Goal: Task Accomplishment & Management: Use online tool/utility

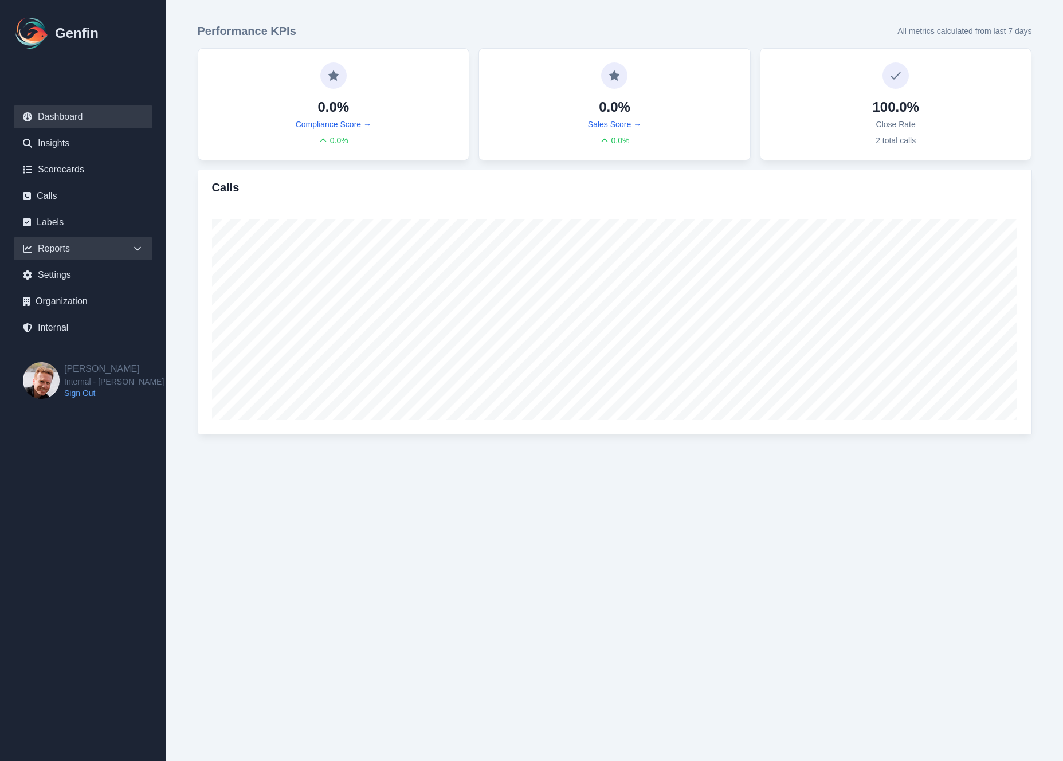
click at [135, 250] on icon at bounding box center [137, 248] width 11 height 11
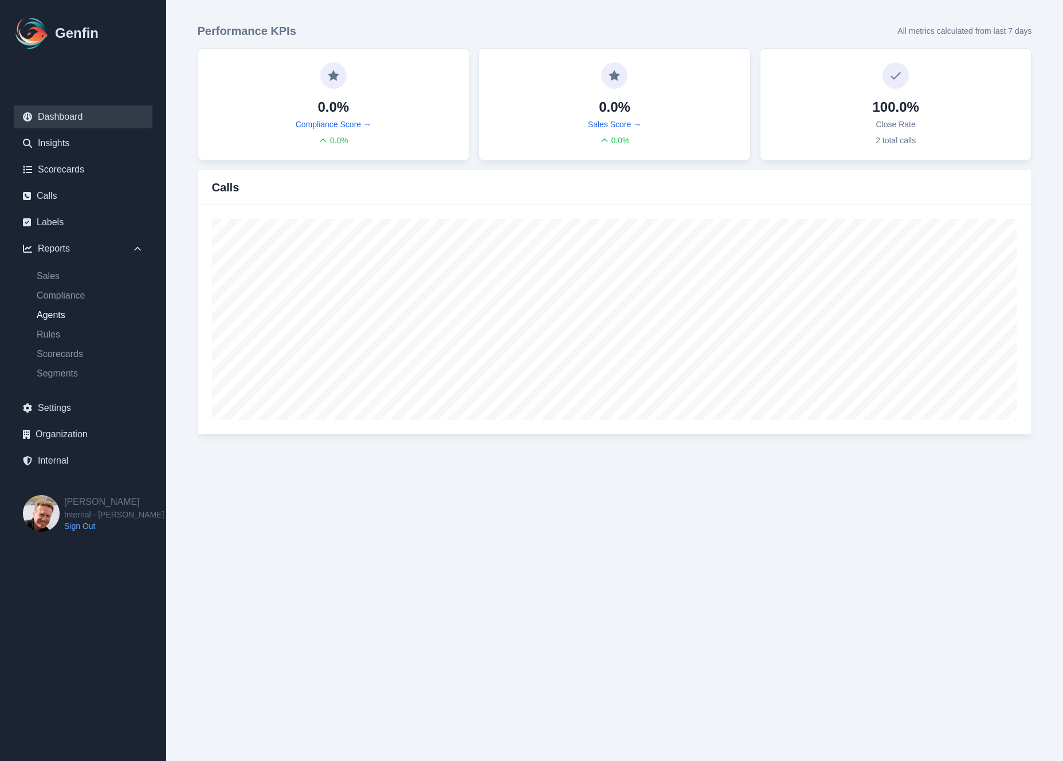
click at [48, 316] on link "Agents" at bounding box center [89, 315] width 125 height 14
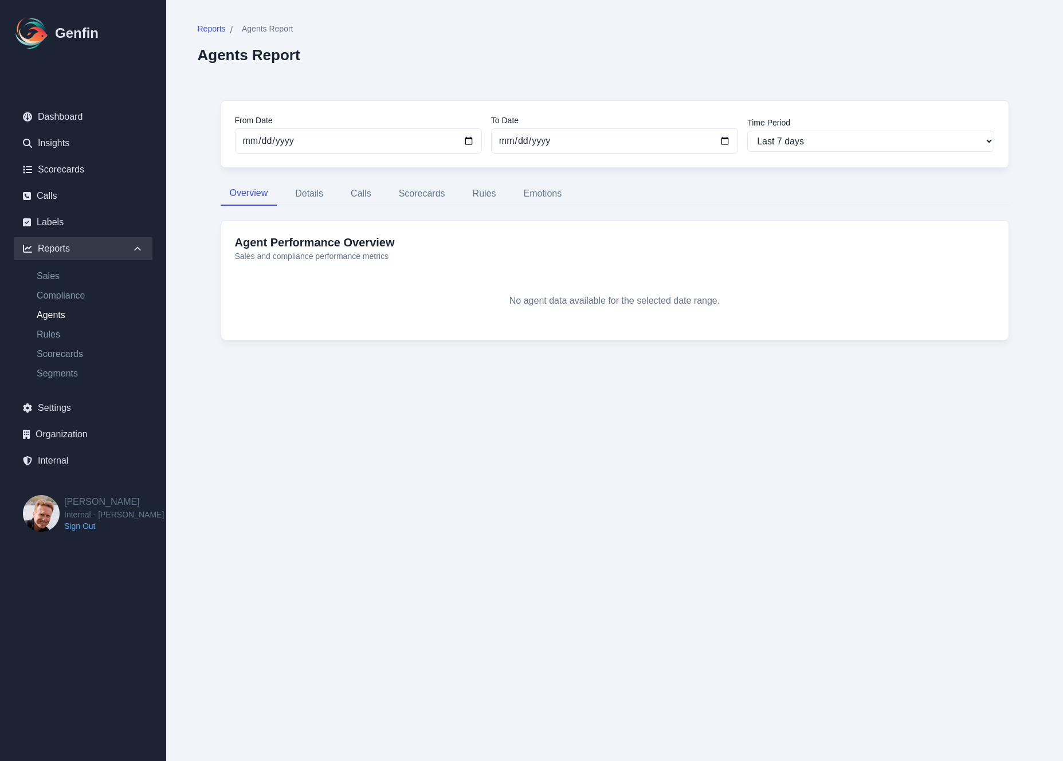
click at [54, 475] on nav "Dashboard Insights Scorecards Calls Labels Reports Sales Compliance Agents Rule…" at bounding box center [83, 291] width 166 height 408
click at [55, 462] on link "Internal" at bounding box center [83, 460] width 139 height 23
select select "paid"
select select "7"
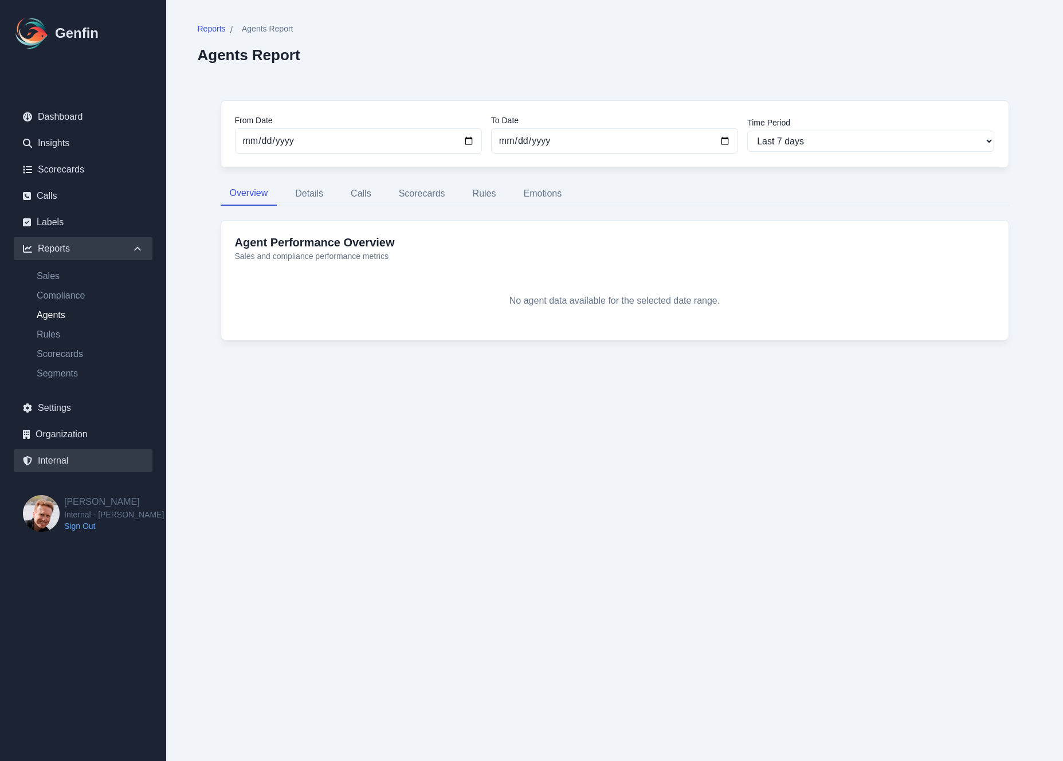
select select "7"
select select "paid"
select select "7"
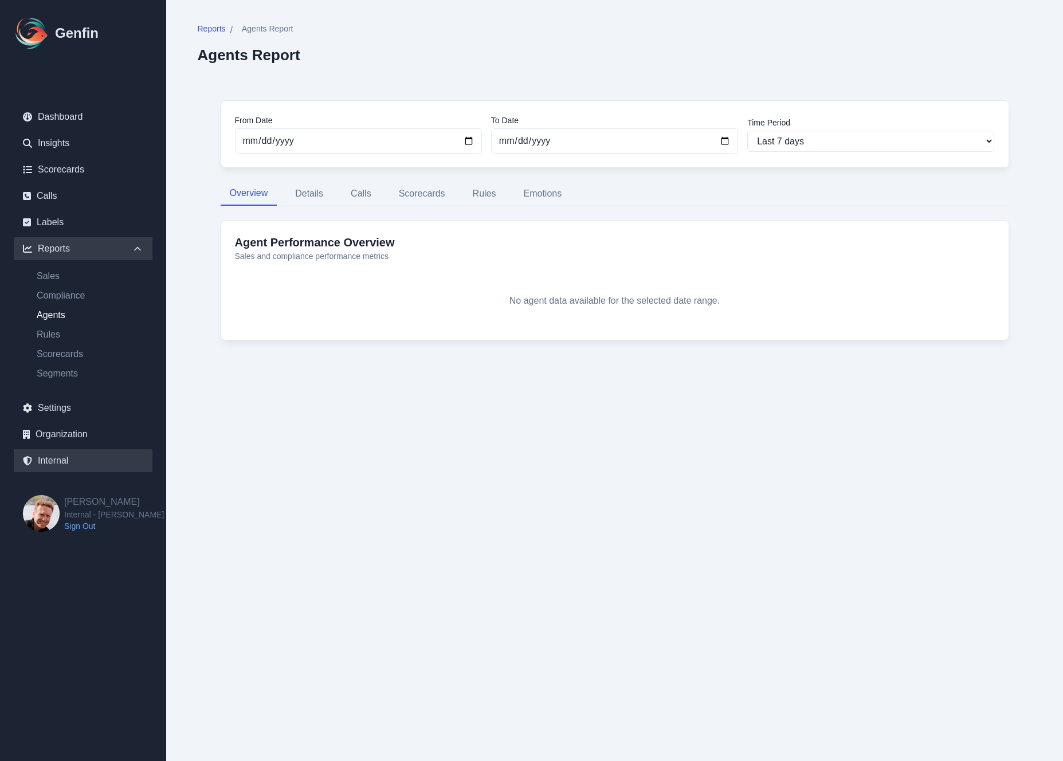
select select "7"
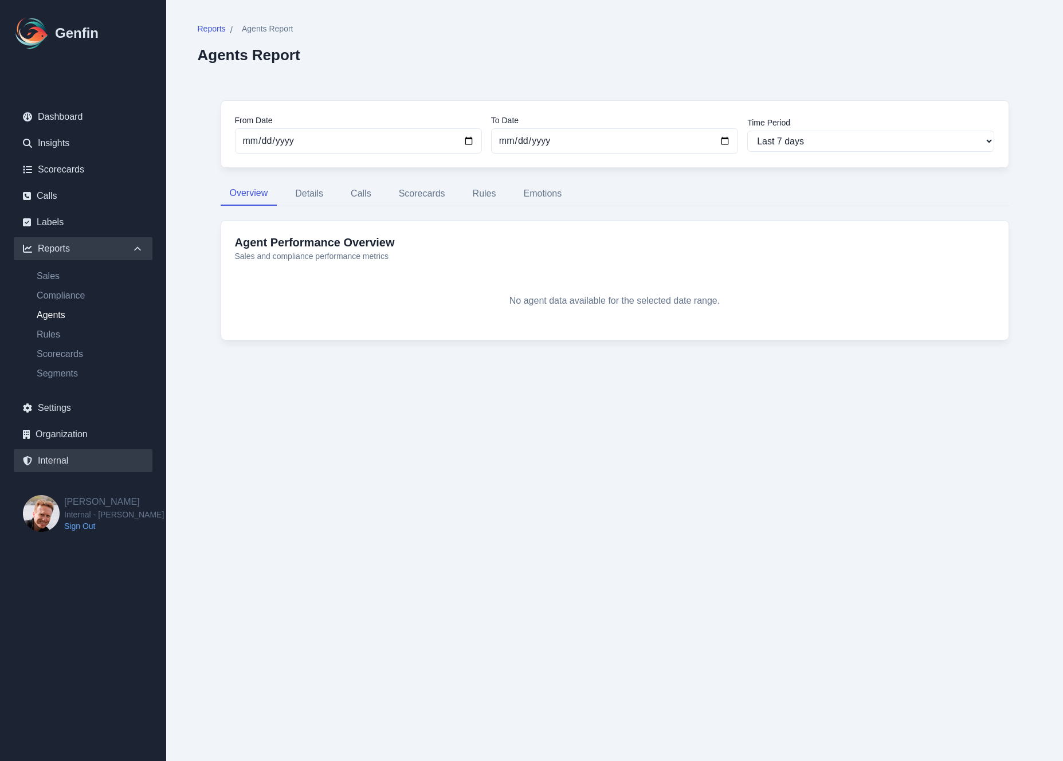
select select "7"
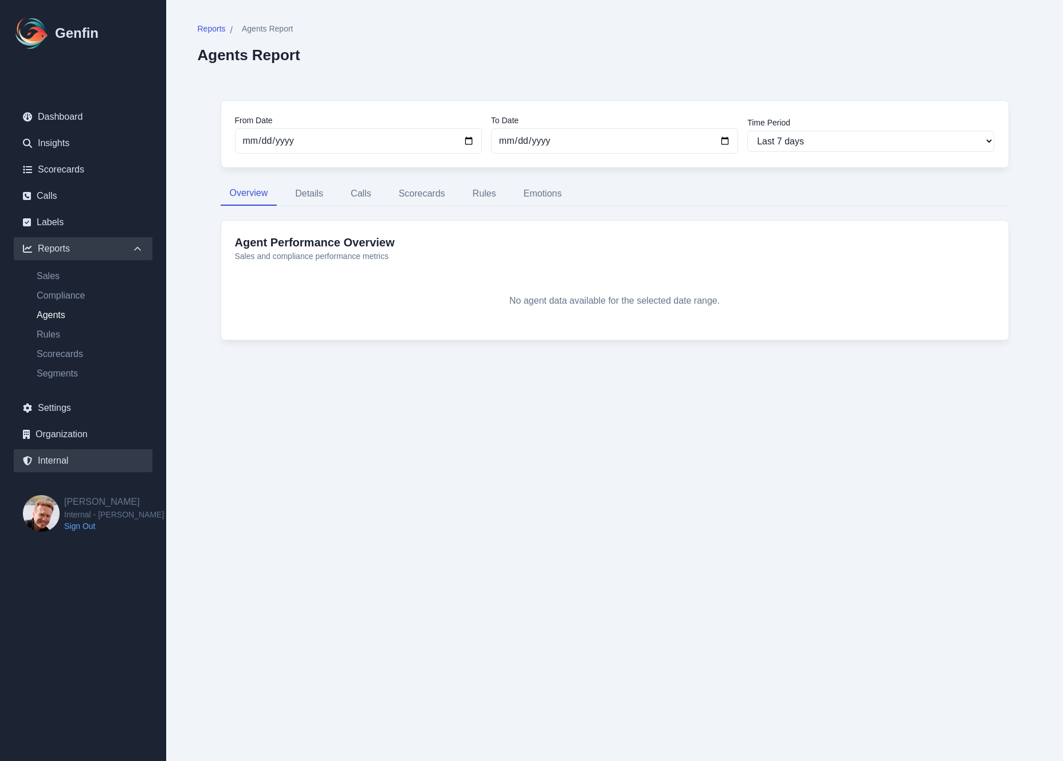
select select "paid"
select select "7"
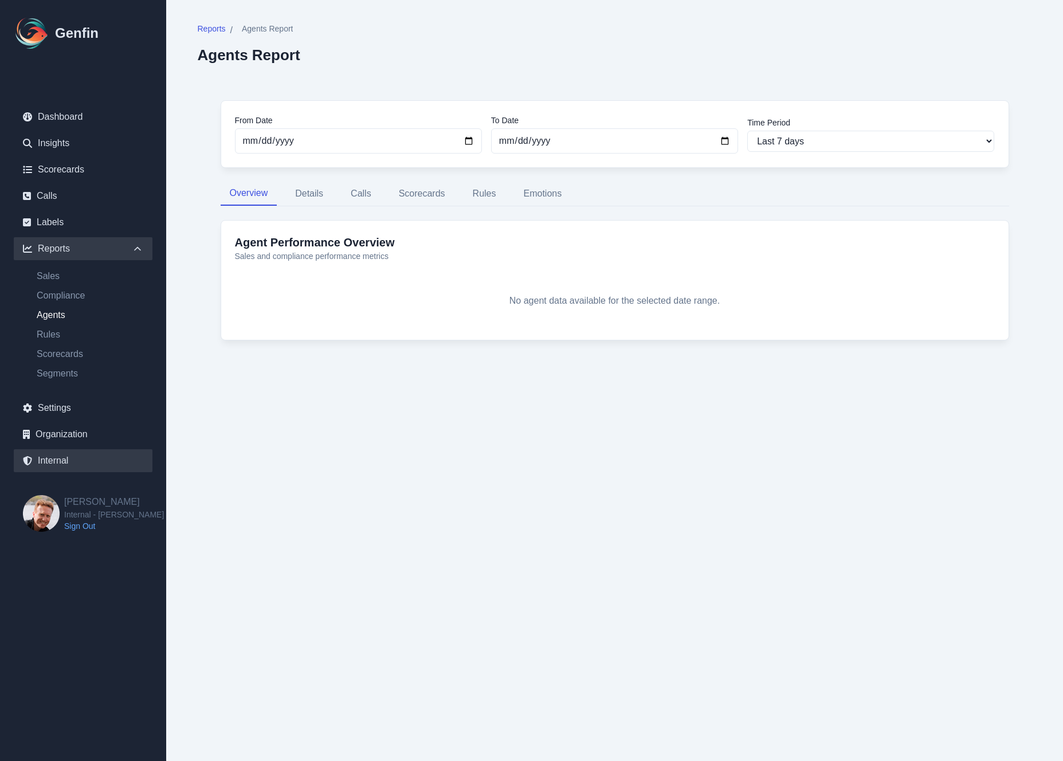
select select "7"
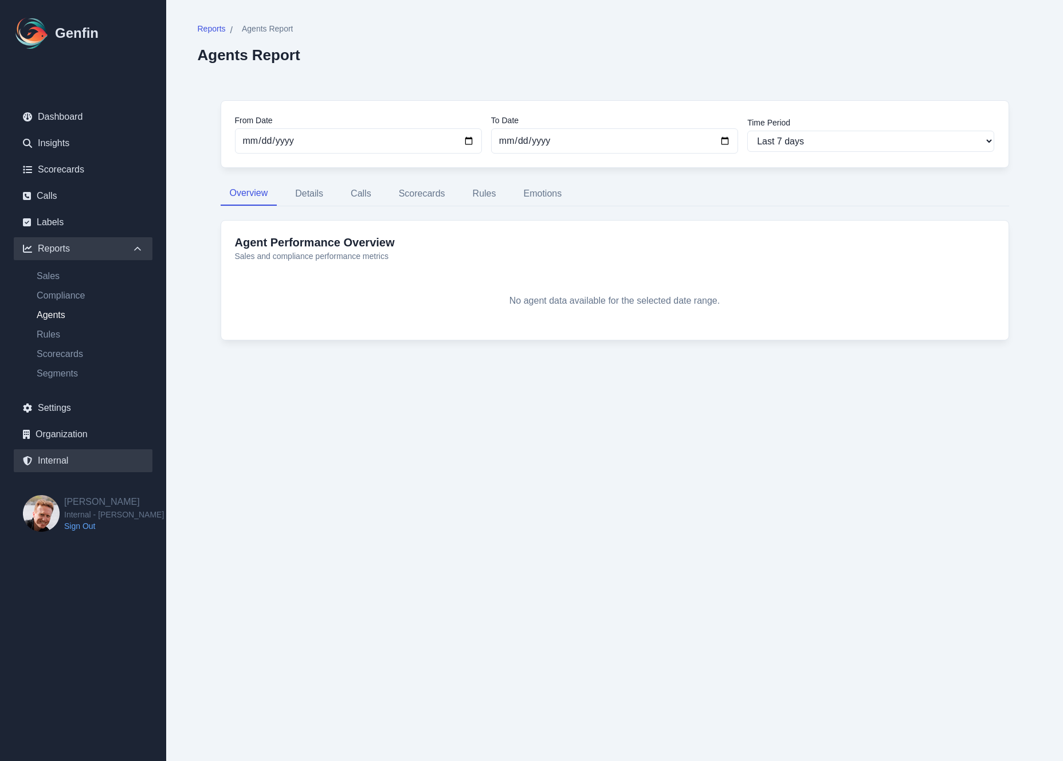
select select "7"
select select "paid"
select select "7"
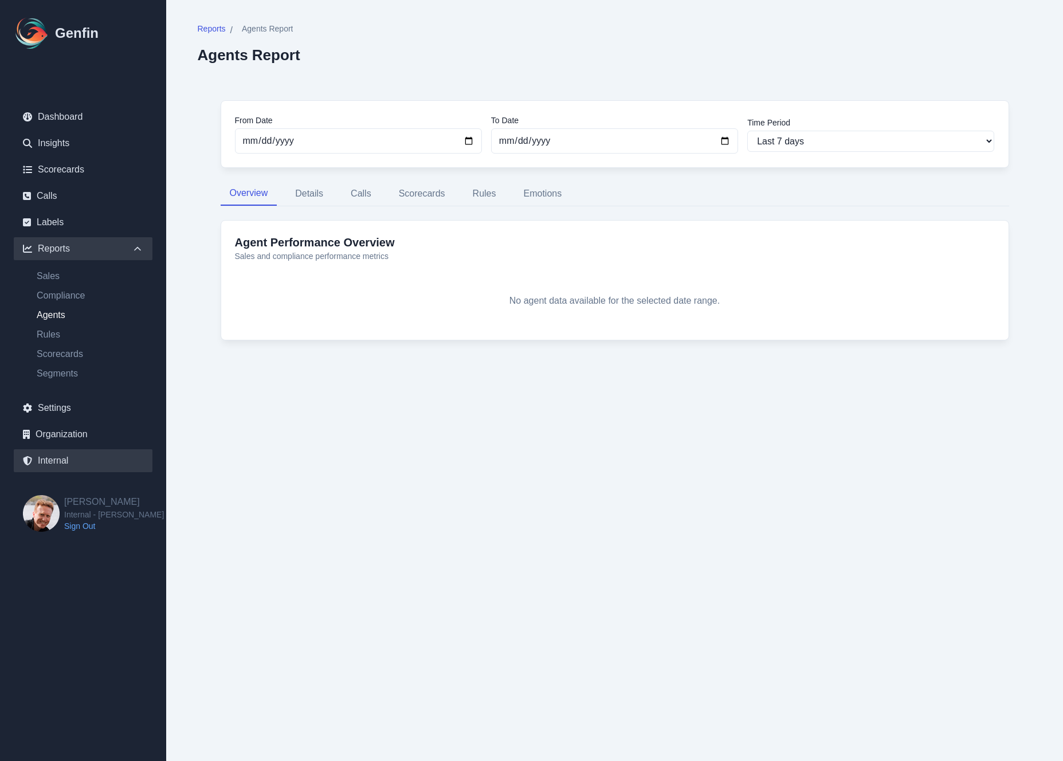
select select "paid"
select select "7"
select select "paid"
select select "7"
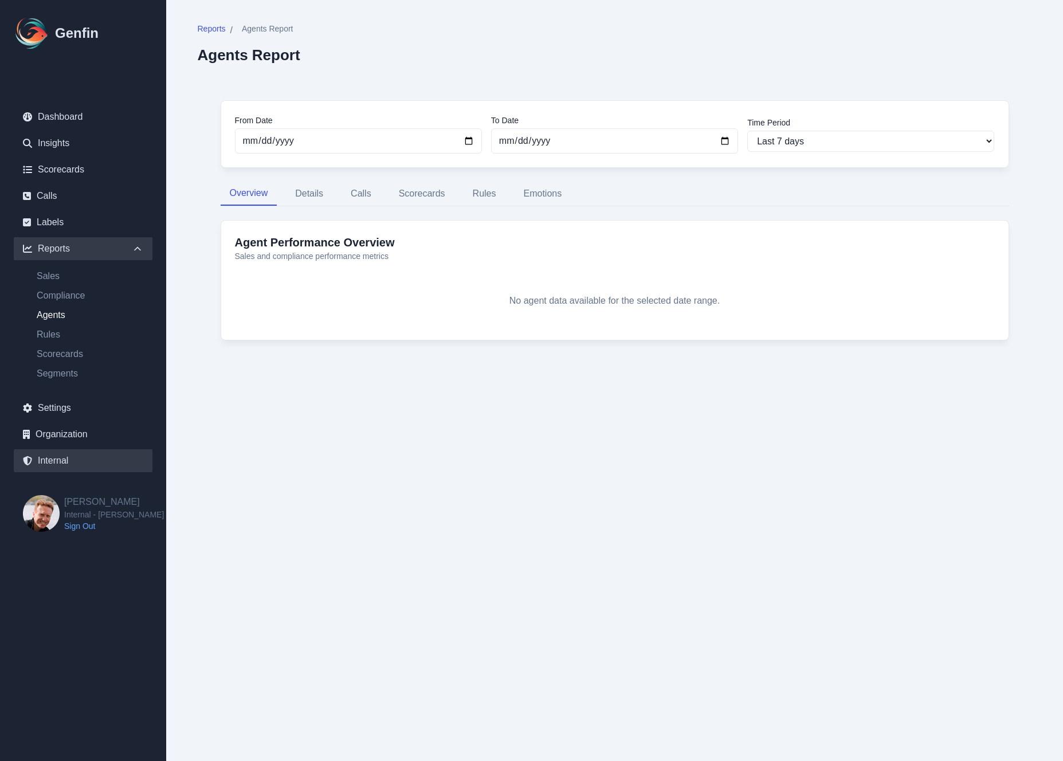
select select "7"
select select "paid"
select select "7"
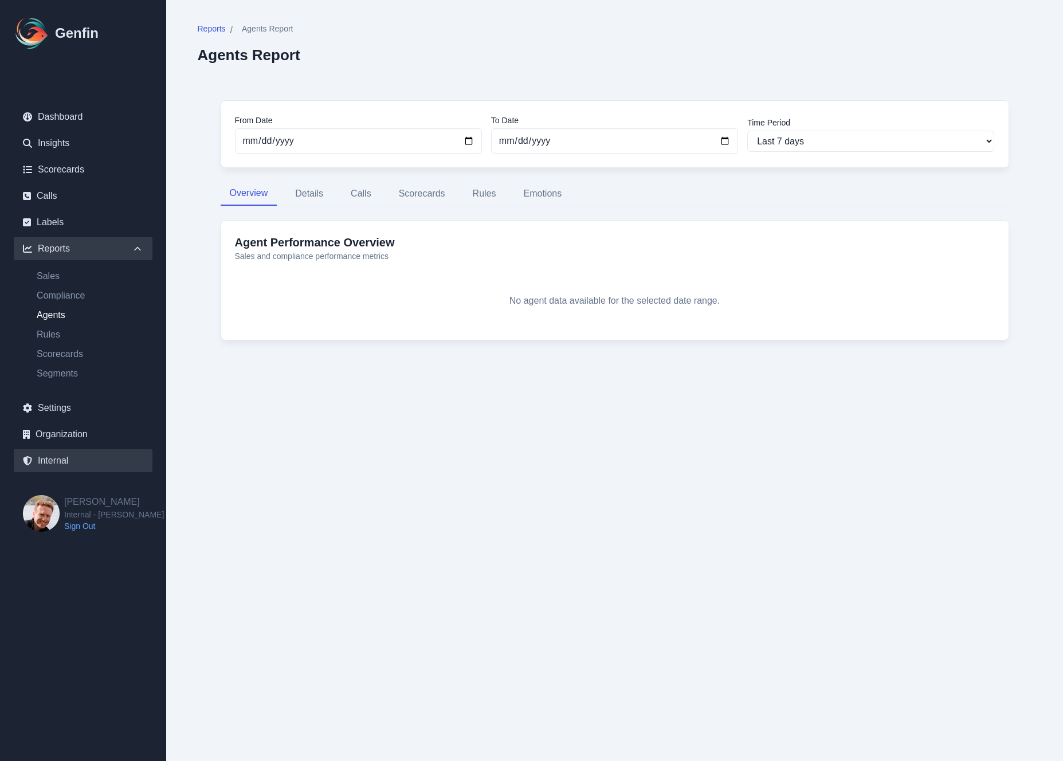
select select "paid"
select select "7"
select select "paid"
select select "7"
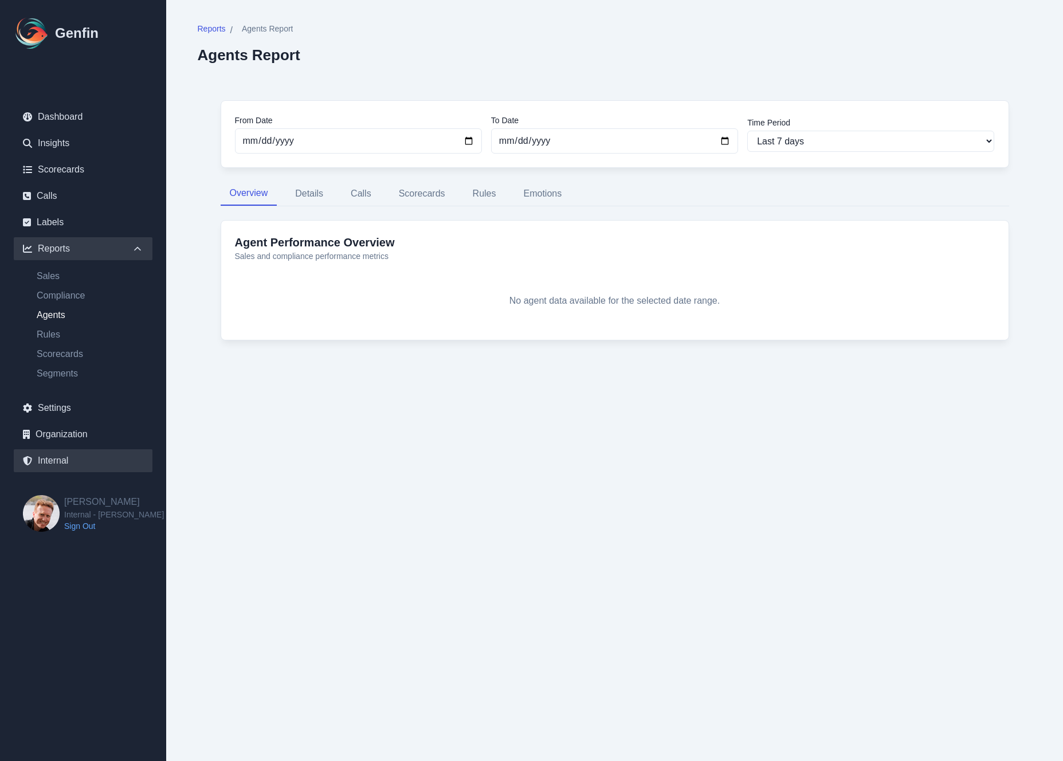
select select "7"
select select "paid"
select select "7"
select select "paid"
select select "7"
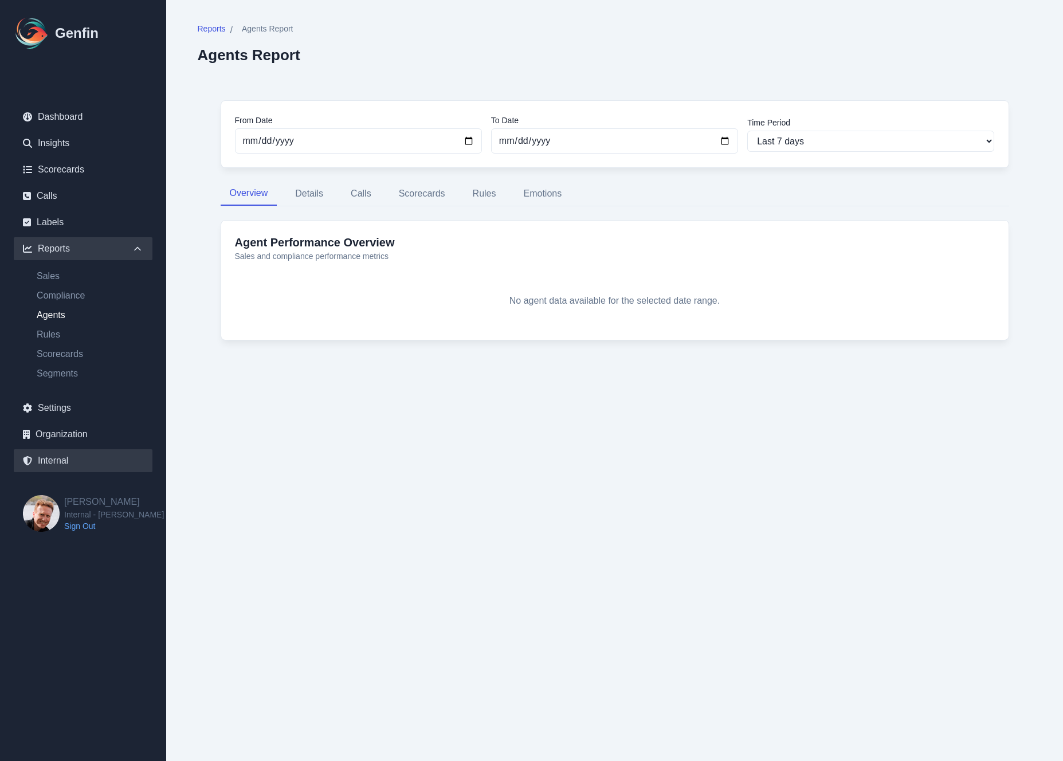
select select "7"
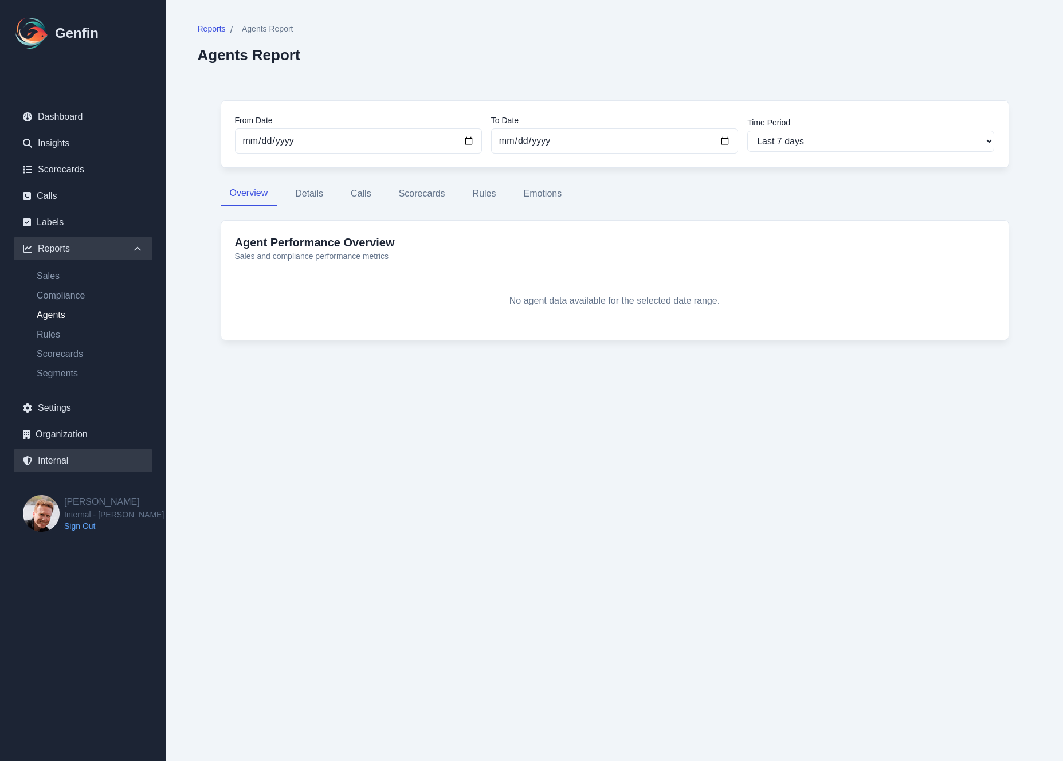
select select "paid"
select select "7"
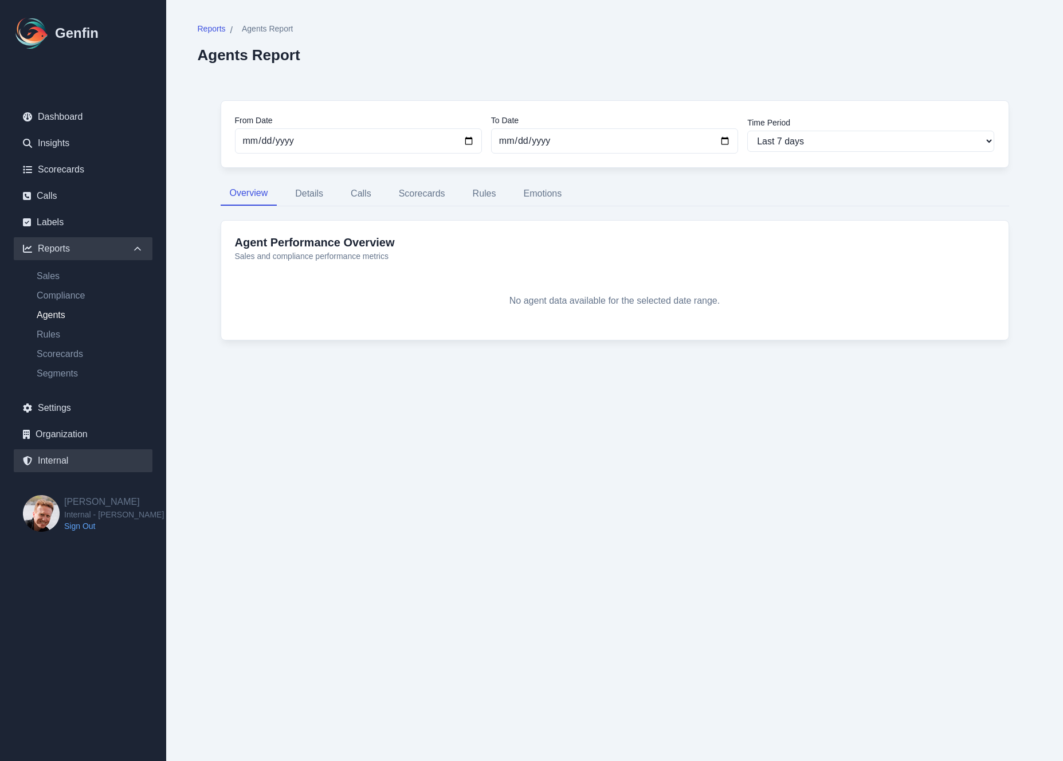
select select "paid"
select select "7"
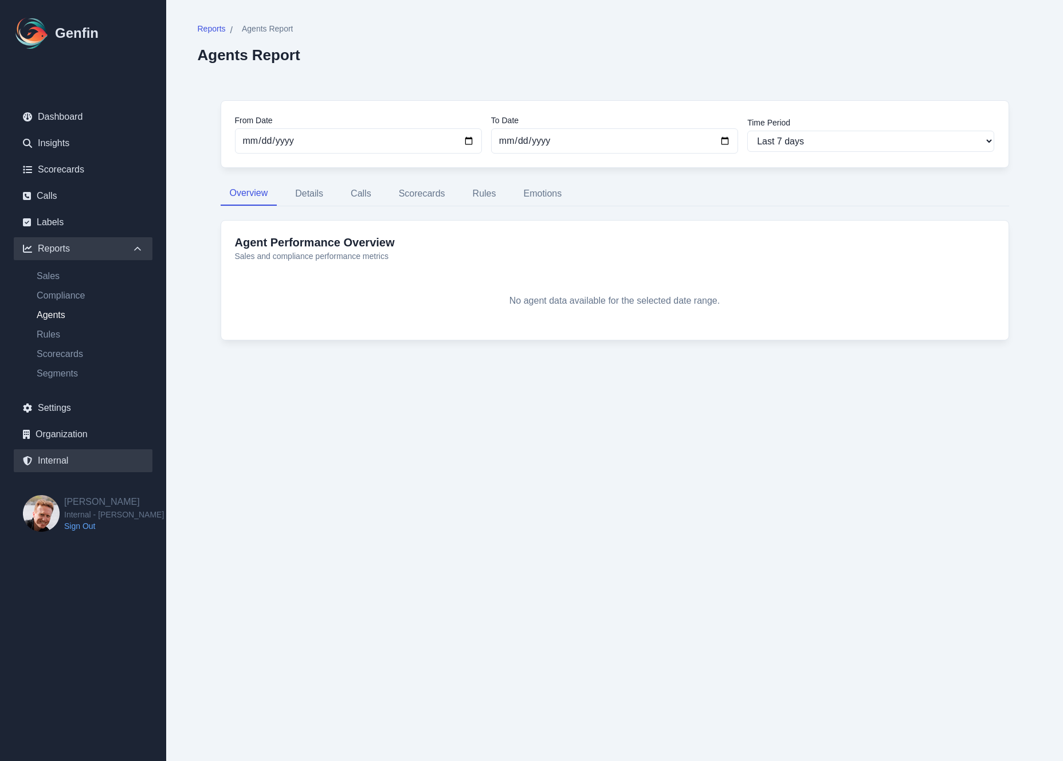
select select "paid"
select select "7"
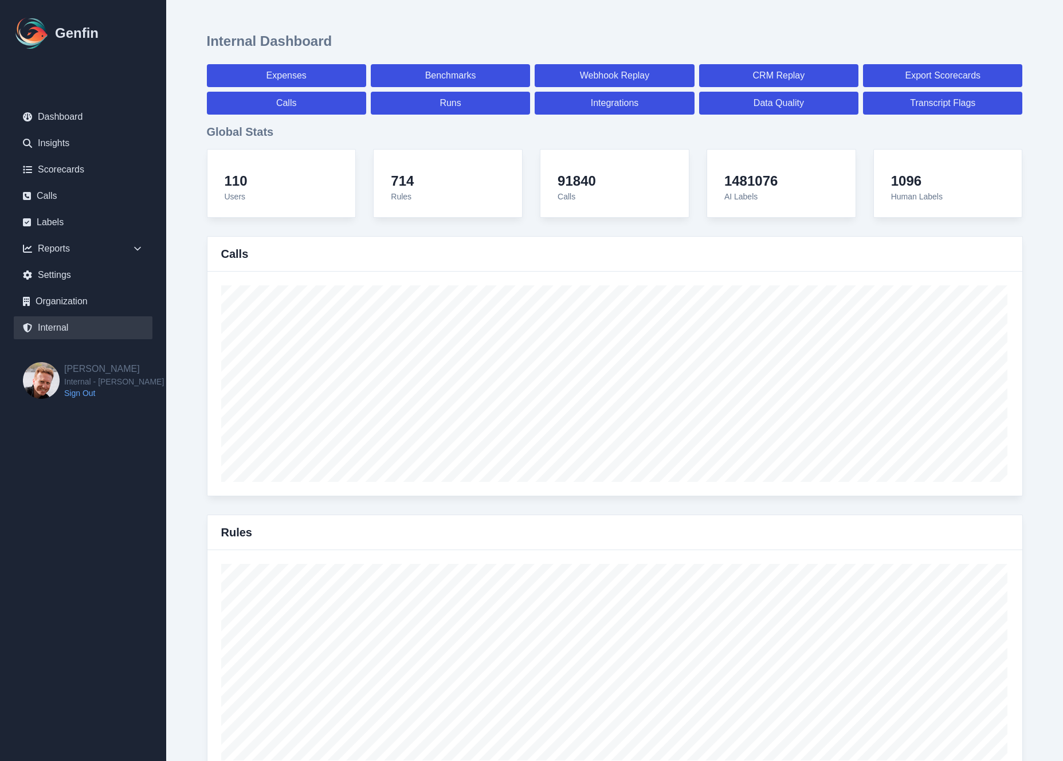
scroll to position [1286, 0]
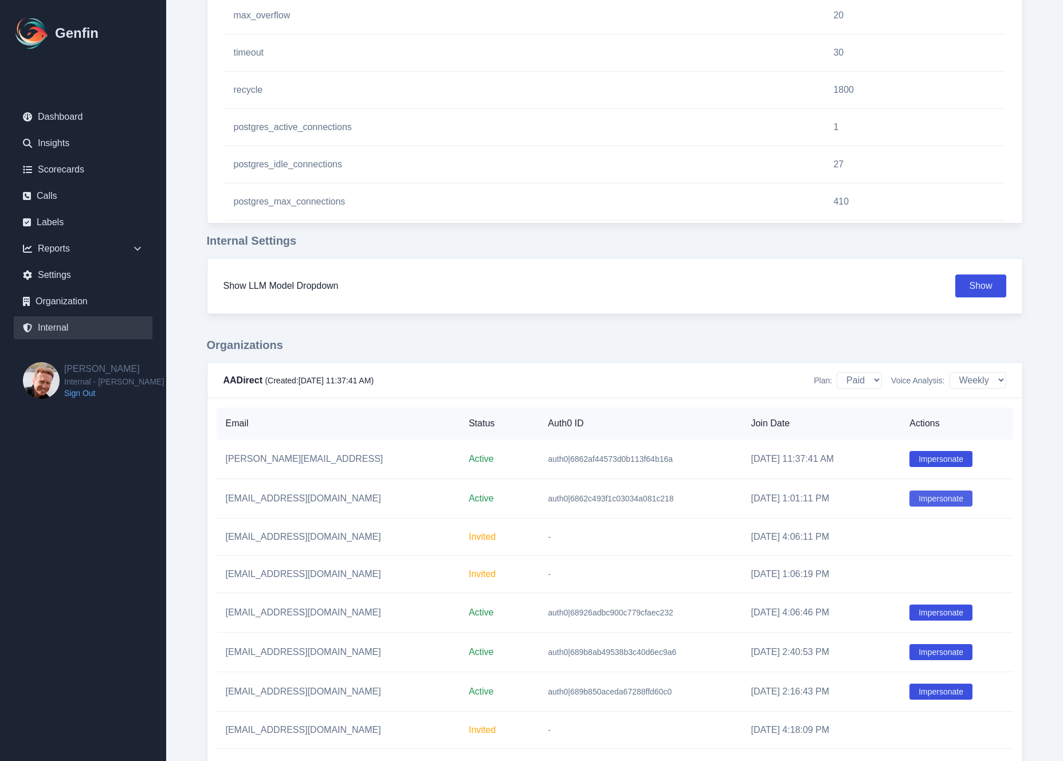
click at [939, 496] on button "Impersonate" at bounding box center [940, 498] width 63 height 16
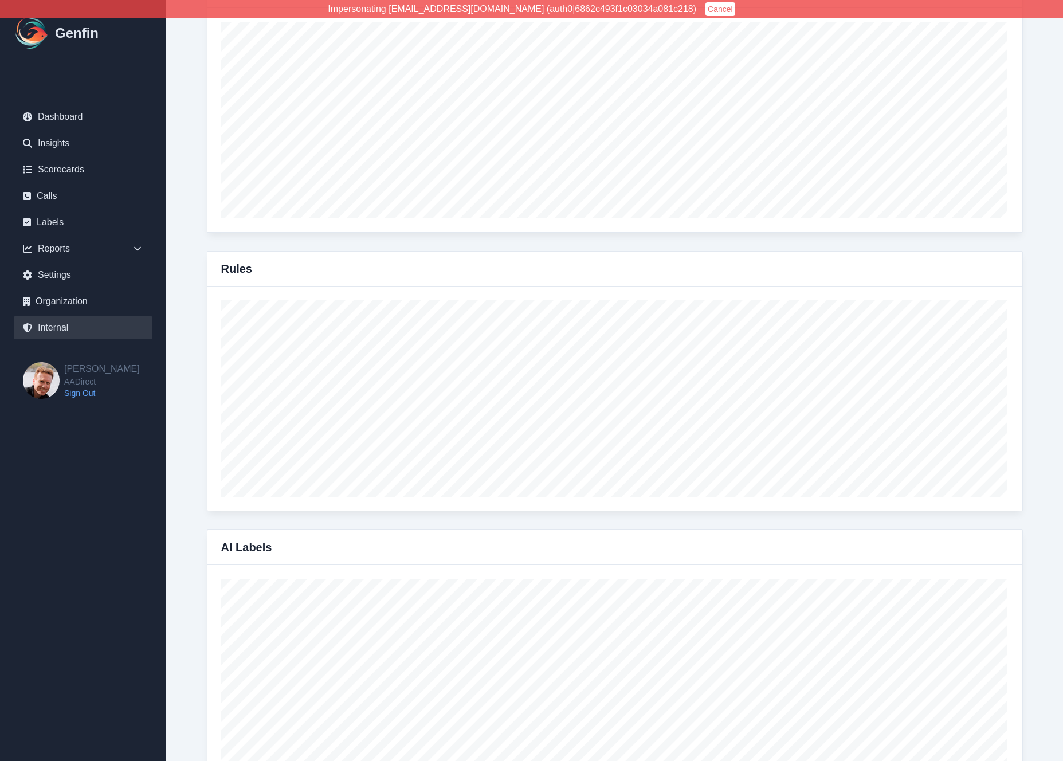
scroll to position [0, 0]
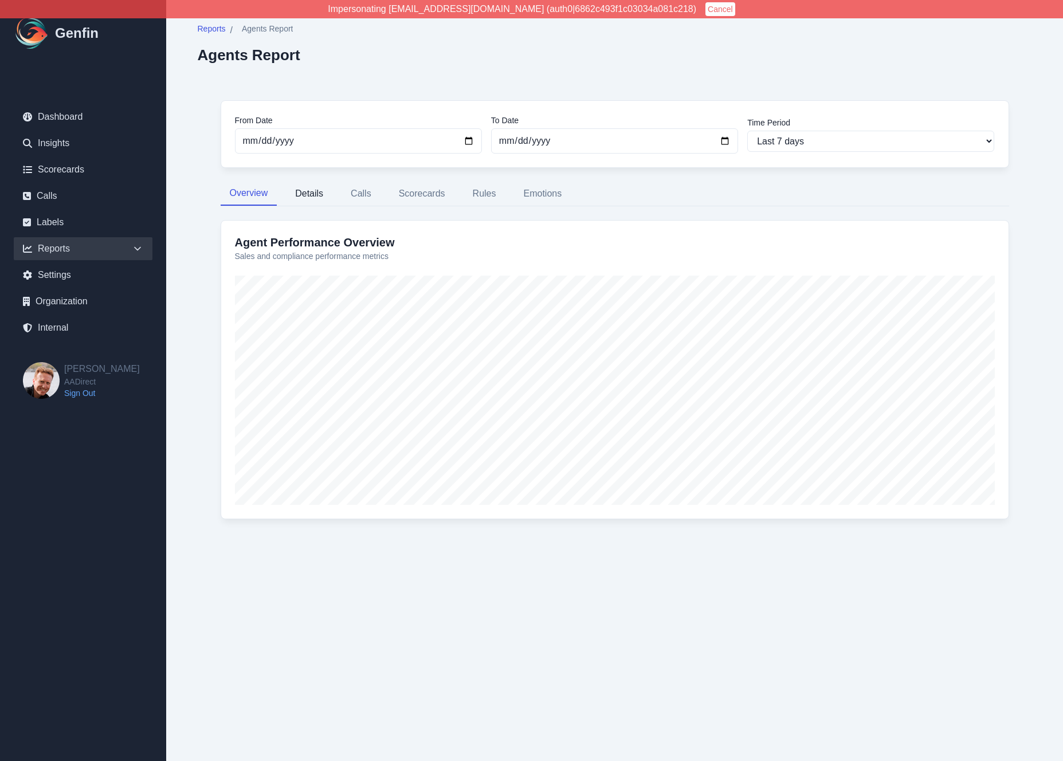
click at [311, 195] on button "Details" at bounding box center [309, 194] width 46 height 24
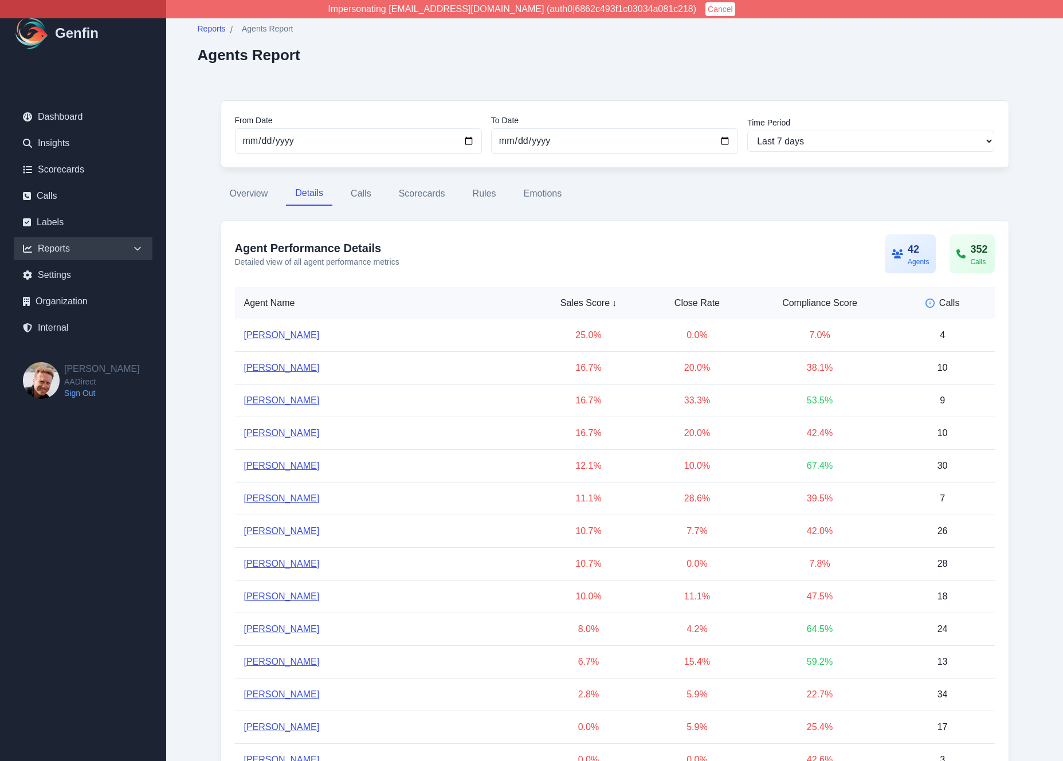
click at [709, 254] on div "Agent Performance Details Detailed view of all agent performance metrics 42 Age…" at bounding box center [615, 253] width 760 height 39
